Goal: Task Accomplishment & Management: Use online tool/utility

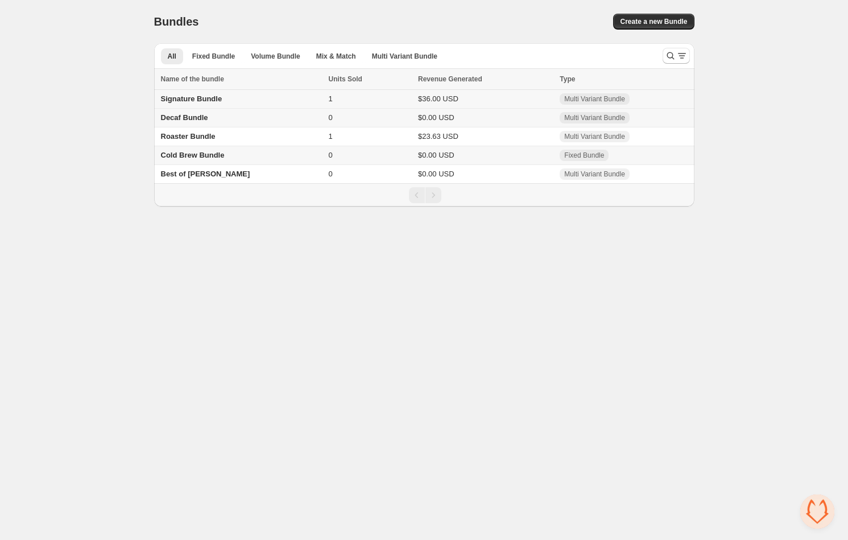
click at [209, 99] on span "Signature Bundle" at bounding box center [191, 98] width 61 height 9
click at [210, 55] on span "Fixed Bundle" at bounding box center [213, 56] width 43 height 9
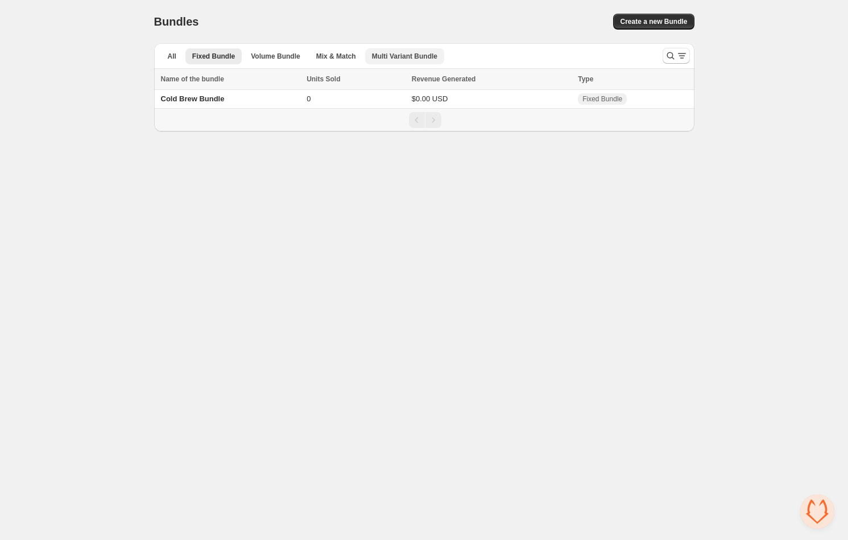
click at [412, 63] on button "Multi Variant Bundle" at bounding box center [404, 56] width 79 height 16
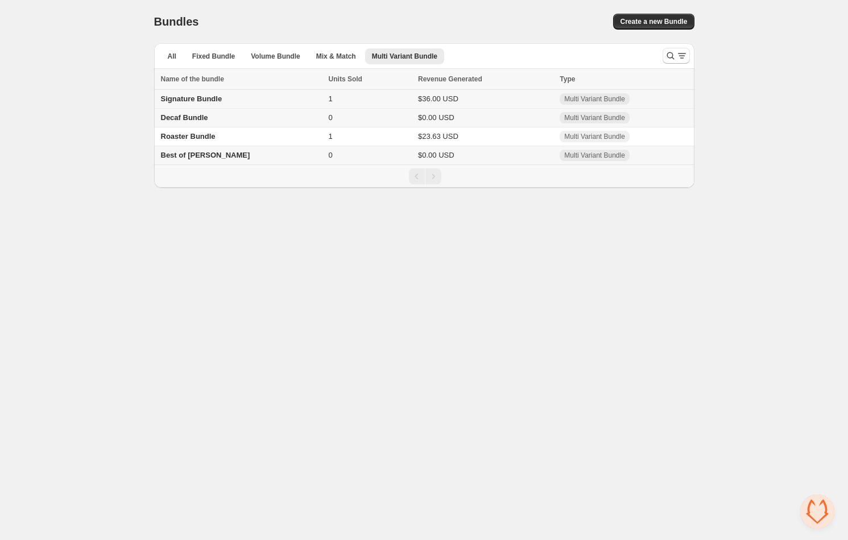
click at [564, 94] on span "Multi Variant Bundle" at bounding box center [594, 98] width 61 height 9
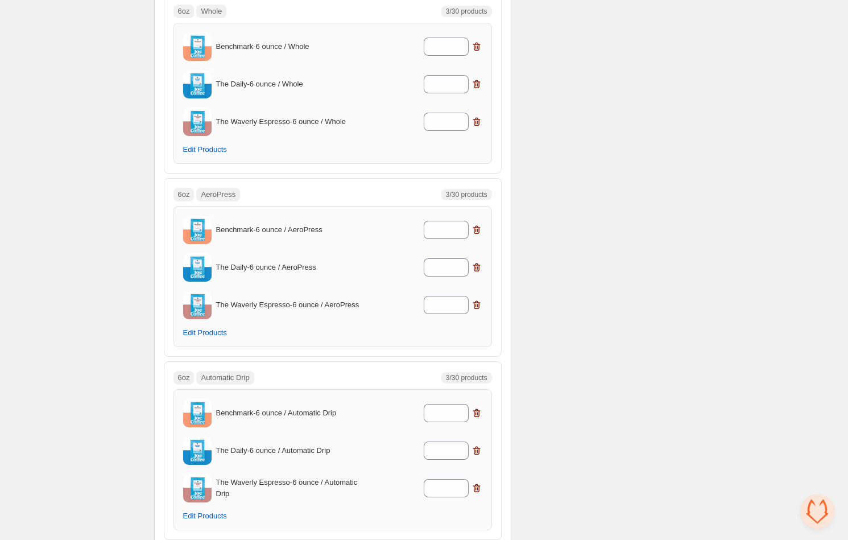
scroll to position [392, 0]
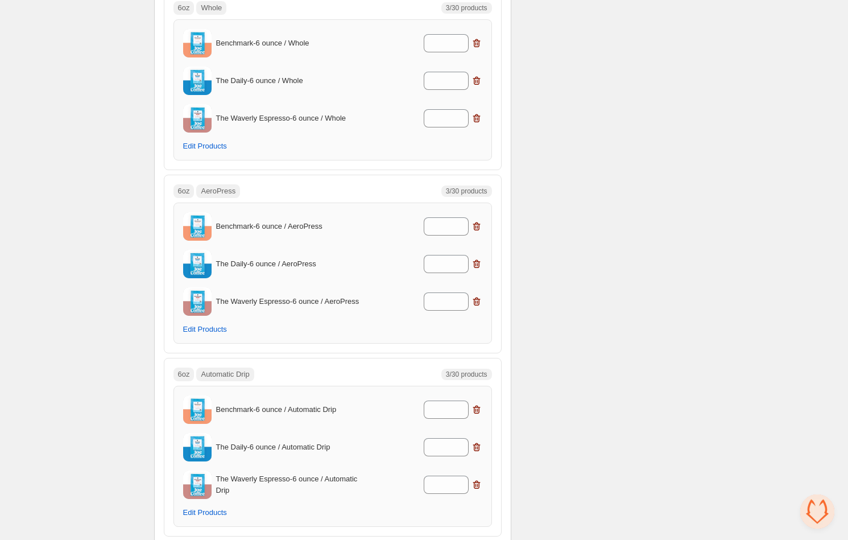
click at [273, 233] on div "Benchmark - 6 ounce / AeroPress *" at bounding box center [332, 226] width 299 height 28
click at [207, 325] on span "Edit Products" at bounding box center [205, 329] width 44 height 9
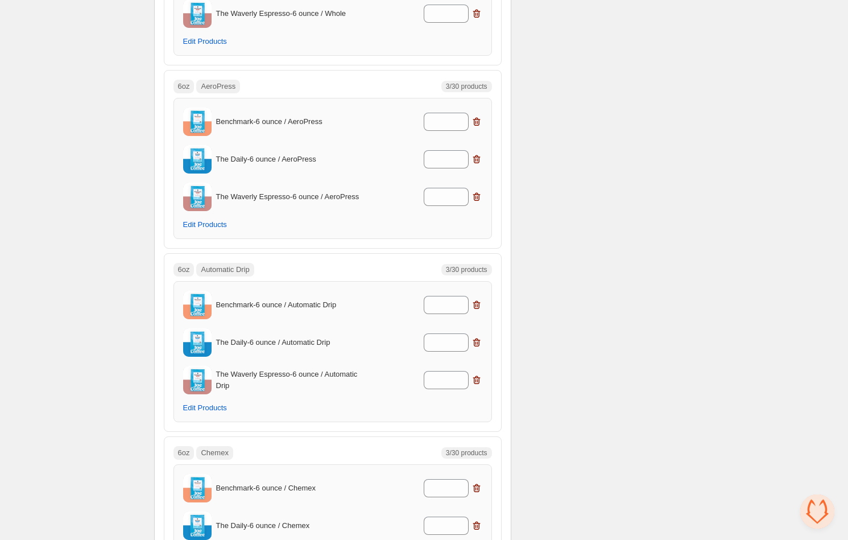
scroll to position [0, 0]
